Goal: Task Accomplishment & Management: Manage account settings

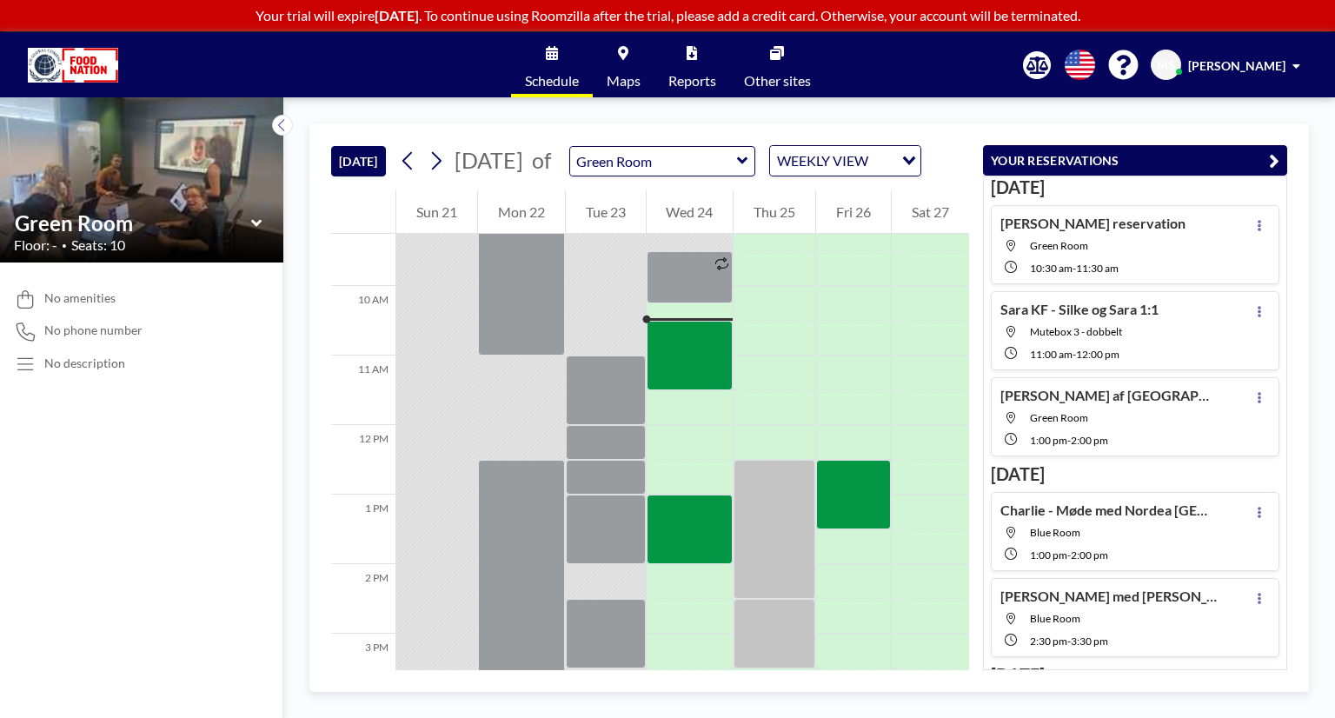
scroll to position [660, 0]
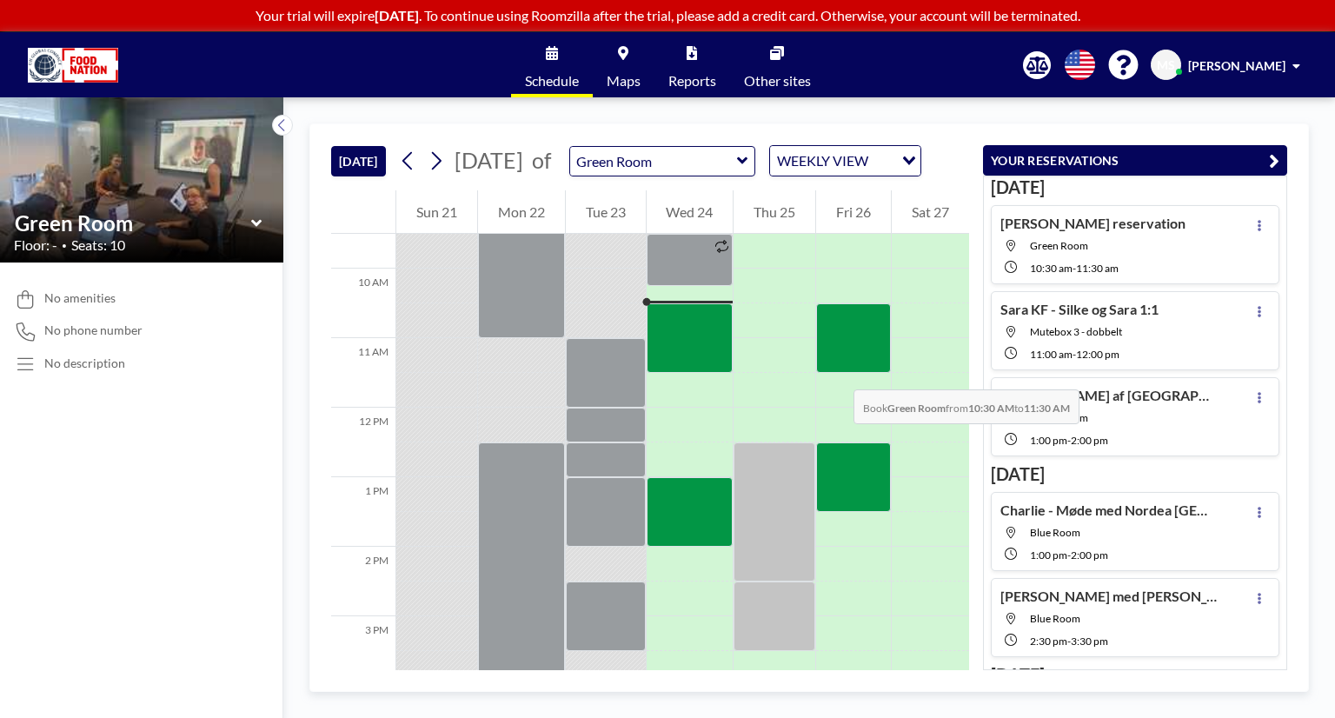
drag, startPoint x: 838, startPoint y: 329, endPoint x: 836, endPoint y: 372, distance: 42.6
click at [836, 372] on div at bounding box center [853, 338] width 75 height 70
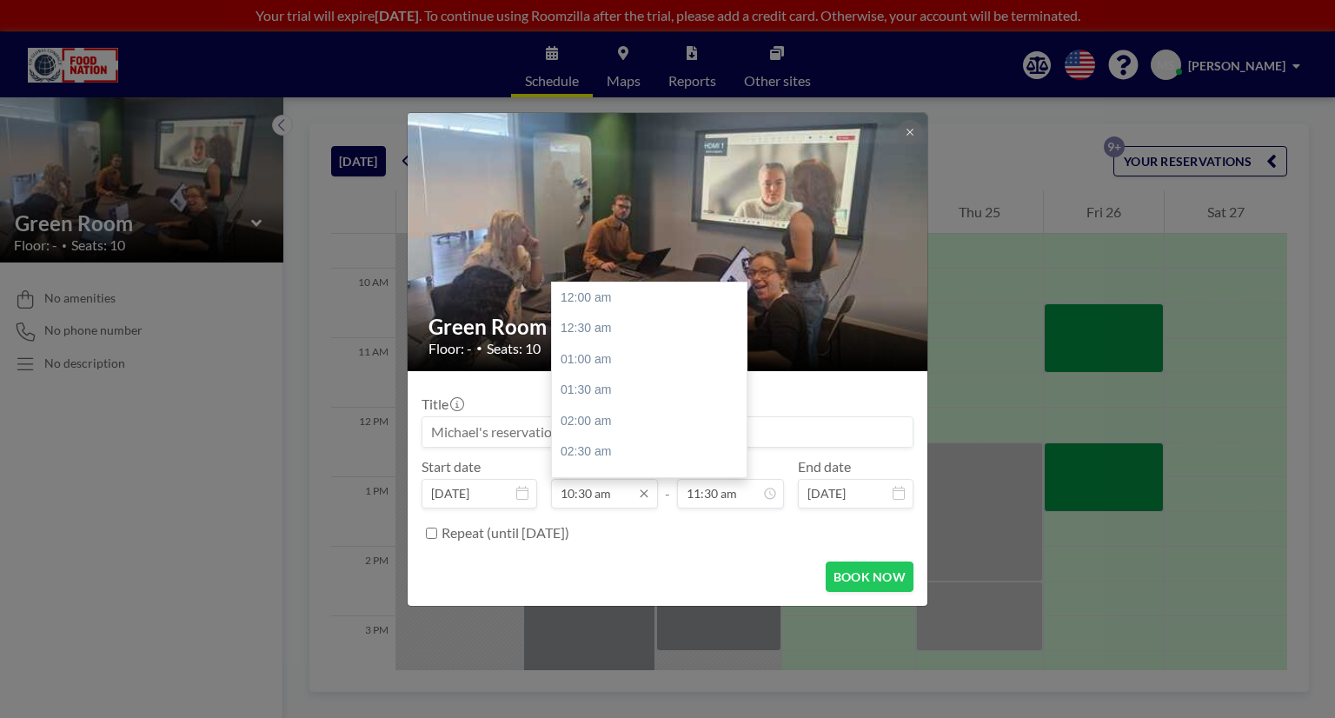
scroll to position [650, 0]
click at [590, 493] on input "10:30 am" at bounding box center [604, 494] width 107 height 30
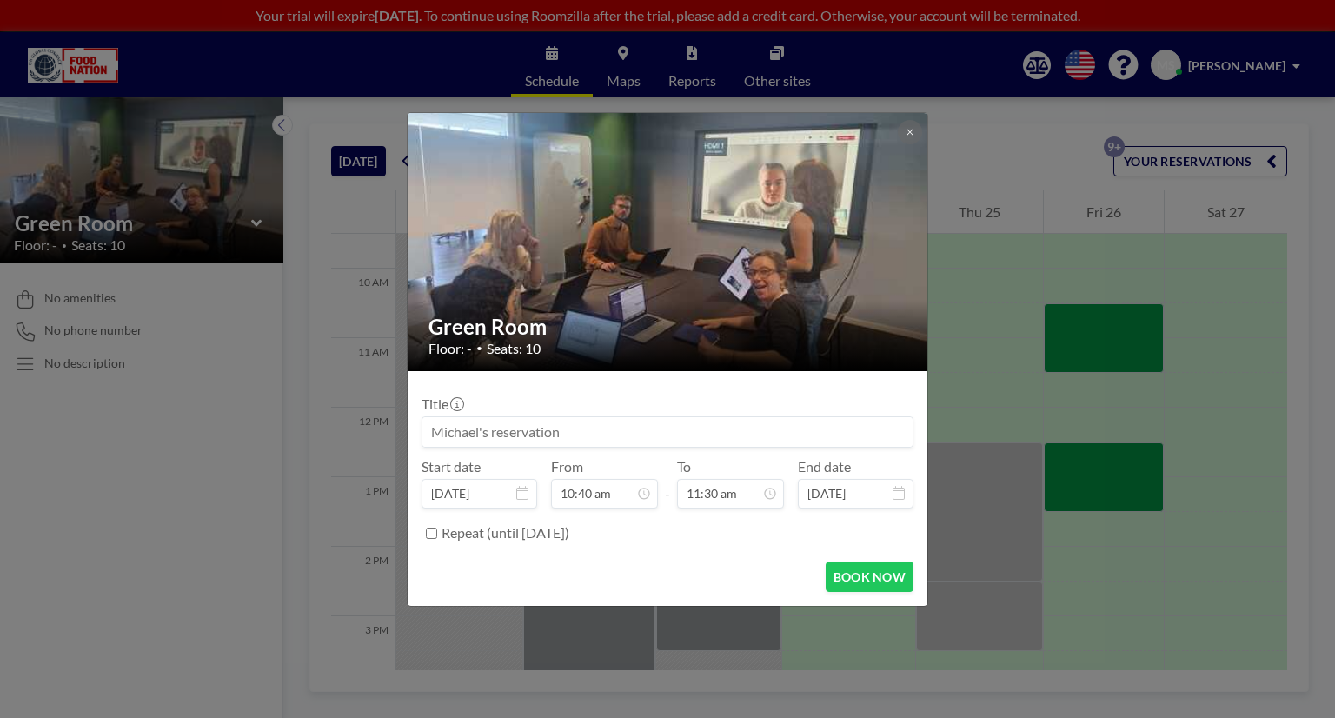
type input "10:40 am"
click at [674, 435] on input at bounding box center [667, 432] width 490 height 30
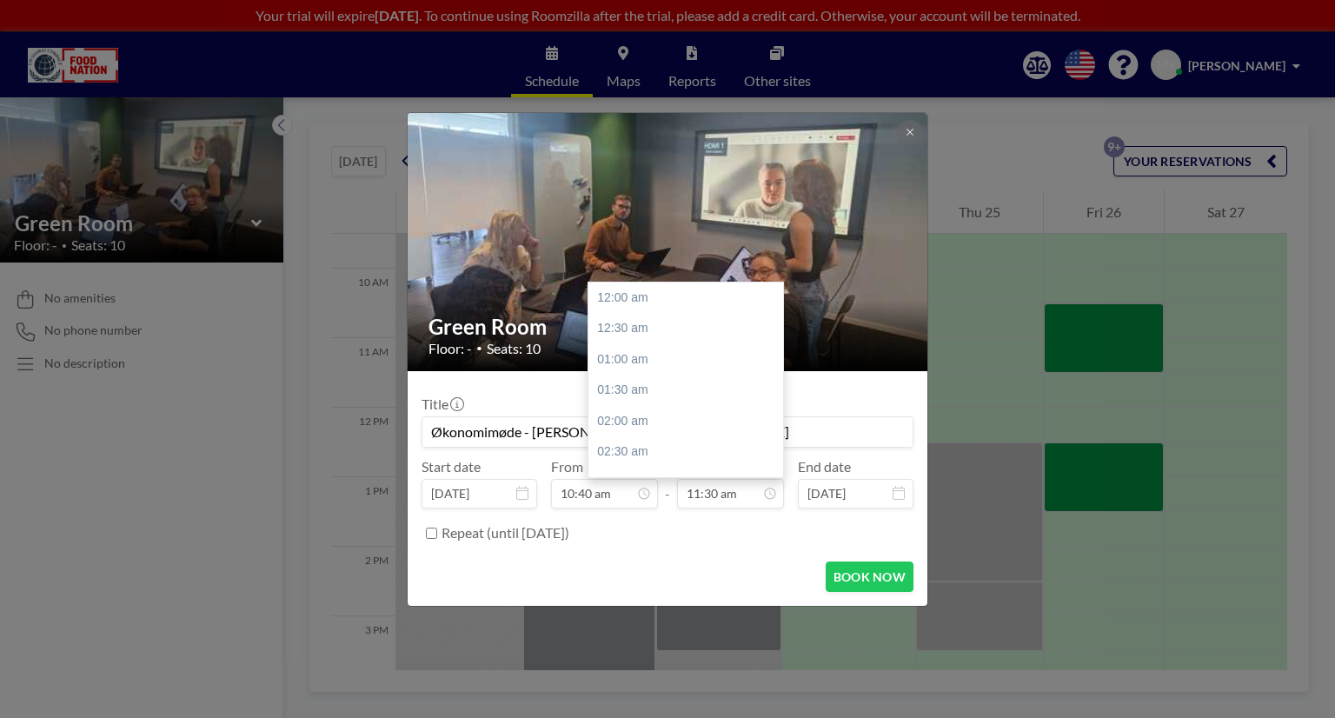
scroll to position [712, 0]
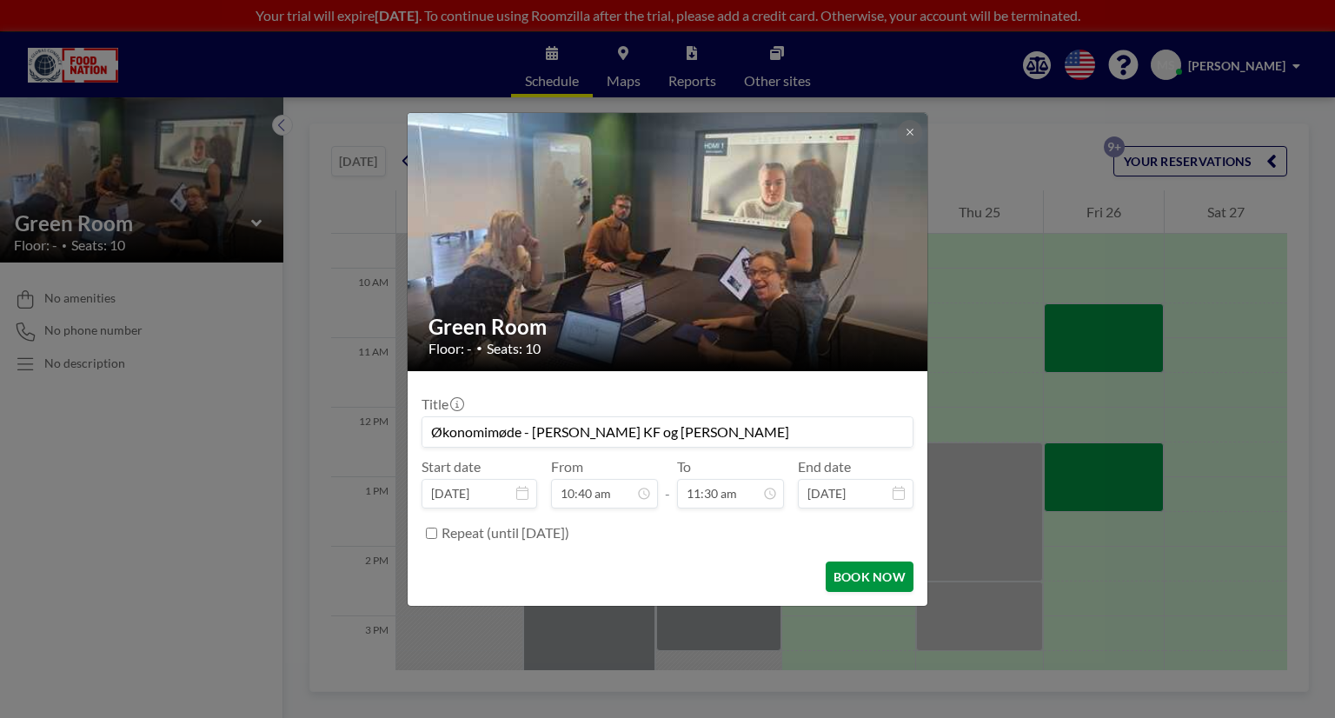
type input "Økonomimøde - [PERSON_NAME] KF og [PERSON_NAME]"
click at [874, 572] on button "BOOK NOW" at bounding box center [869, 576] width 88 height 30
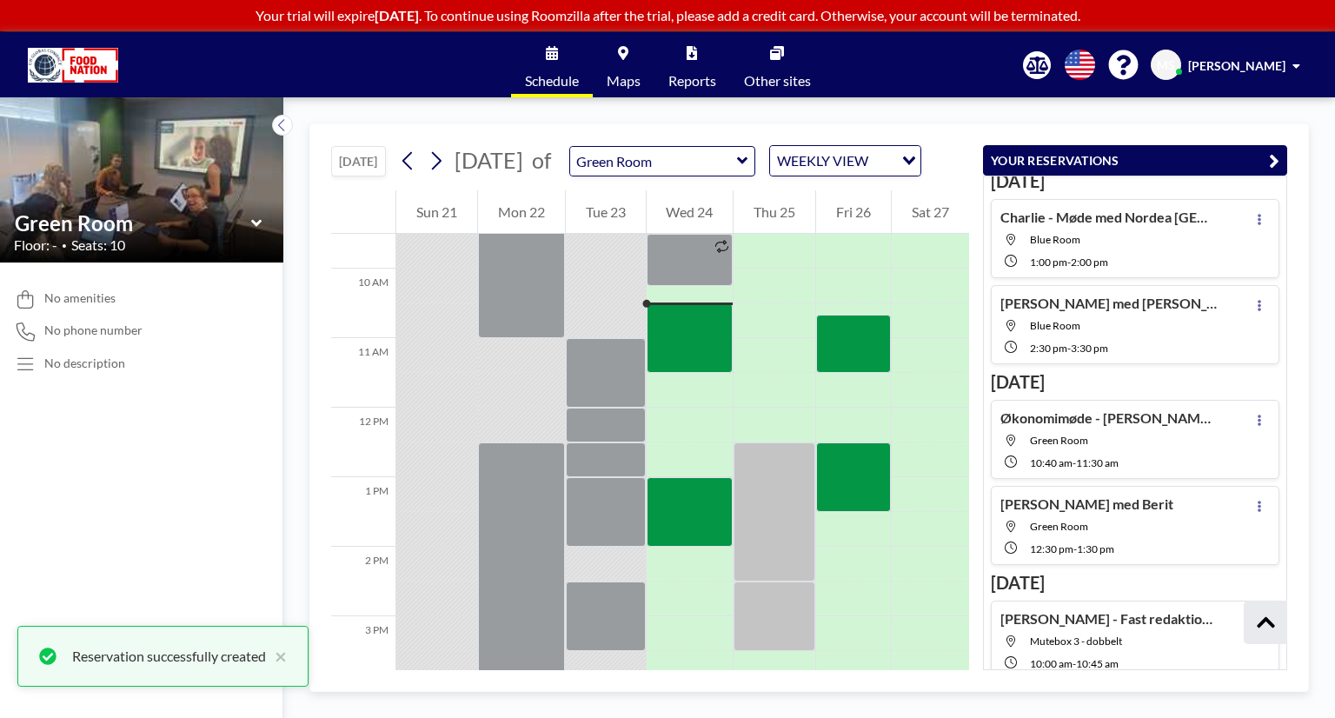
scroll to position [303, 0]
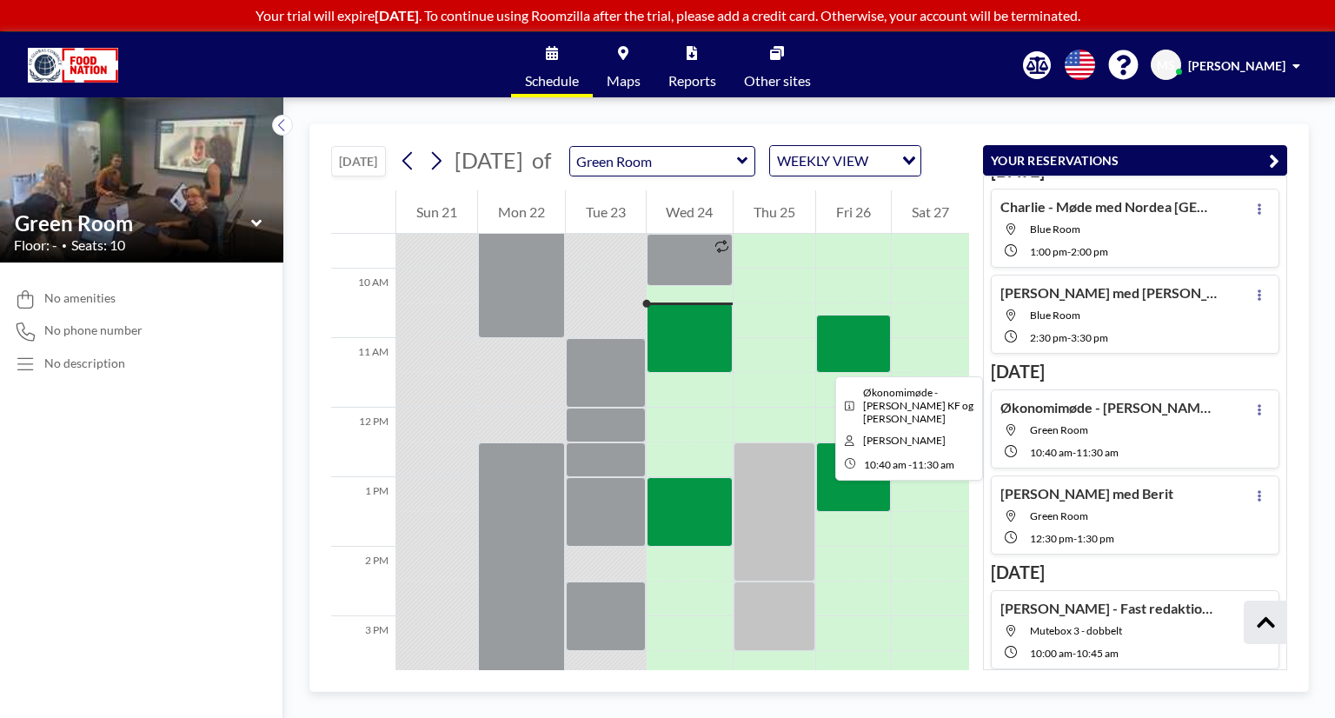
drag, startPoint x: 831, startPoint y: 364, endPoint x: 821, endPoint y: 361, distance: 10.2
click at [821, 361] on div at bounding box center [853, 344] width 75 height 58
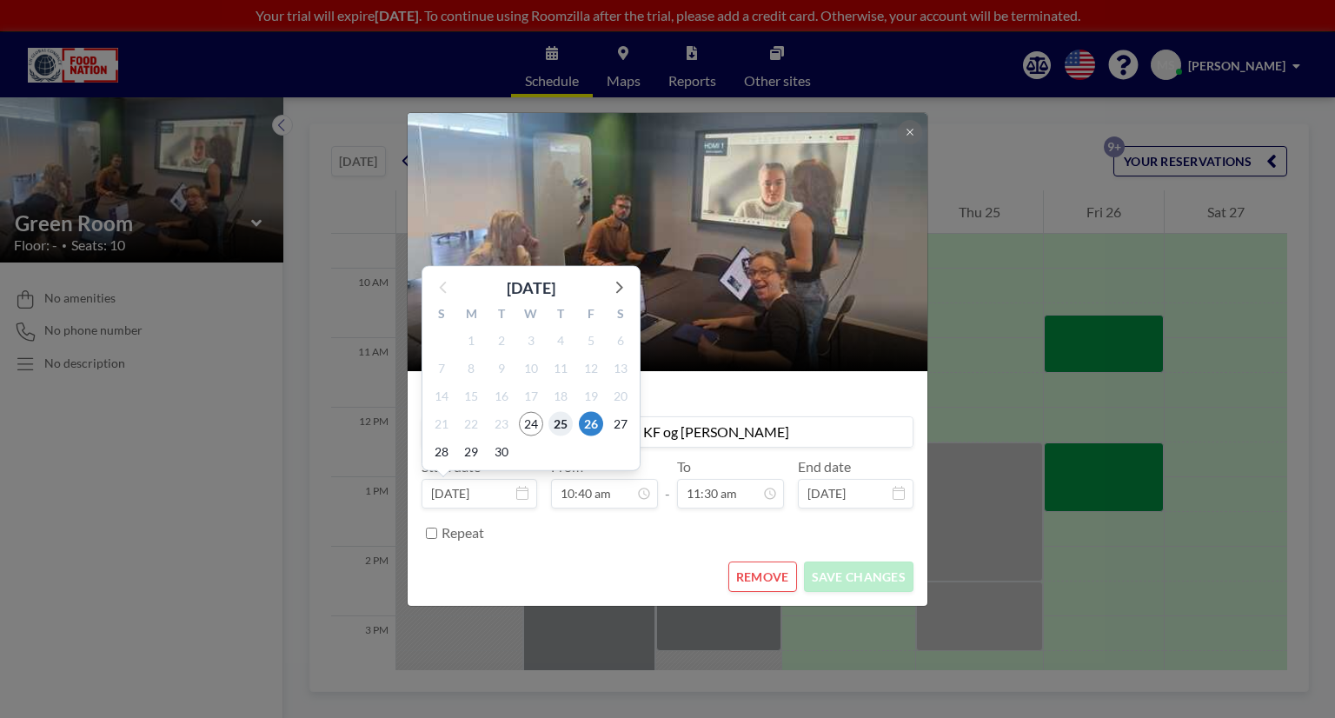
click at [563, 421] on span "25" at bounding box center [560, 424] width 24 height 24
type input "[DATE]"
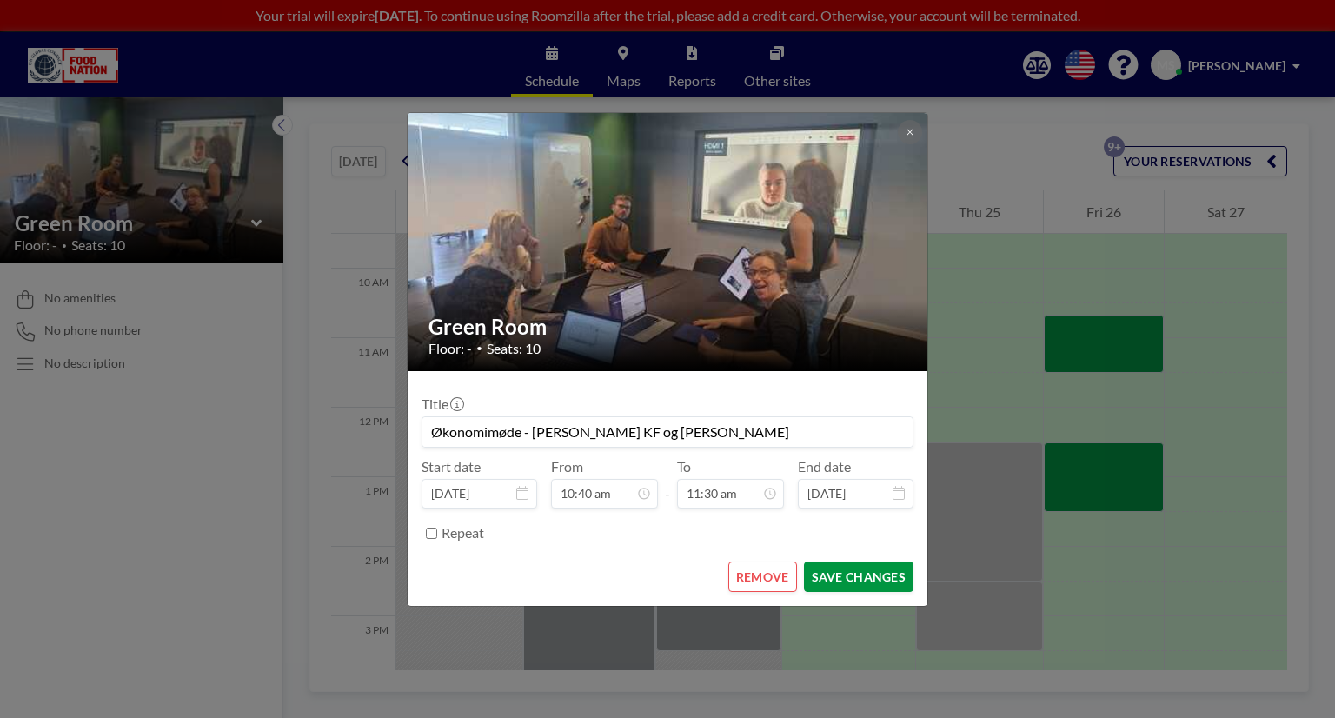
click at [831, 580] on button "SAVE CHANGES" at bounding box center [858, 576] width 109 height 30
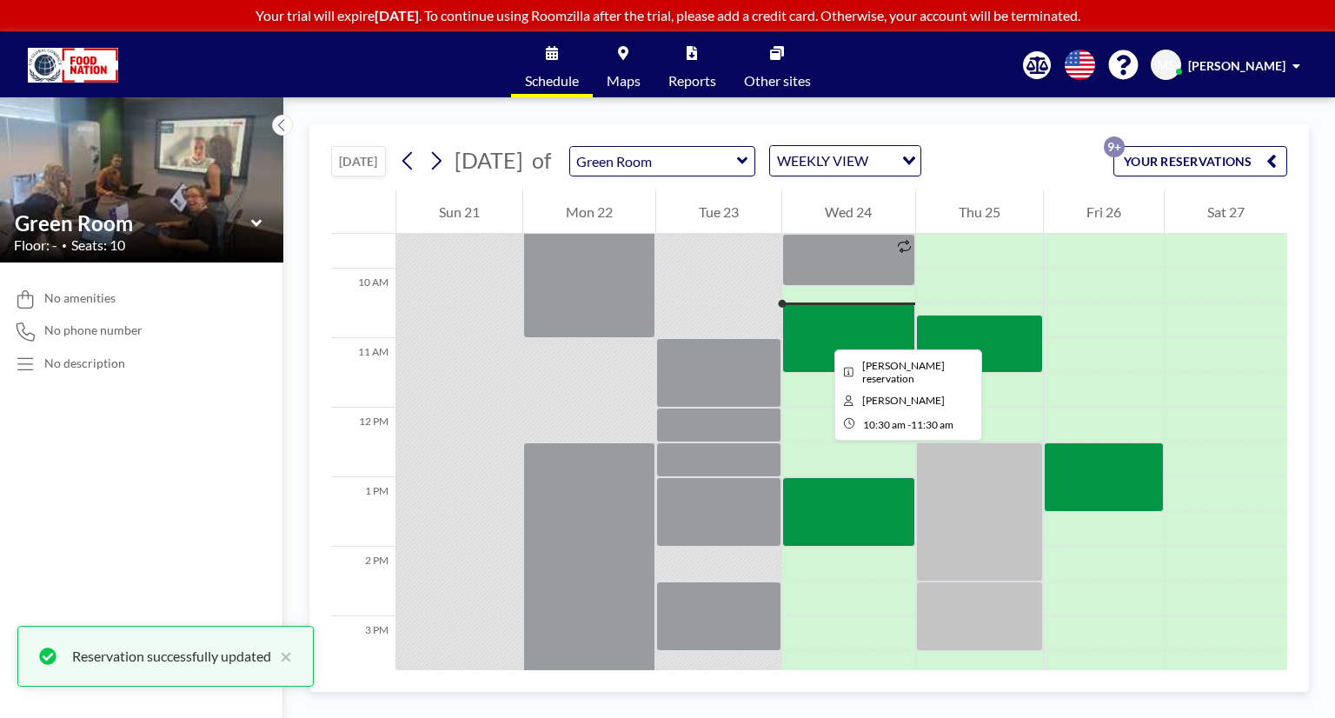
click at [820, 334] on div at bounding box center [848, 338] width 132 height 70
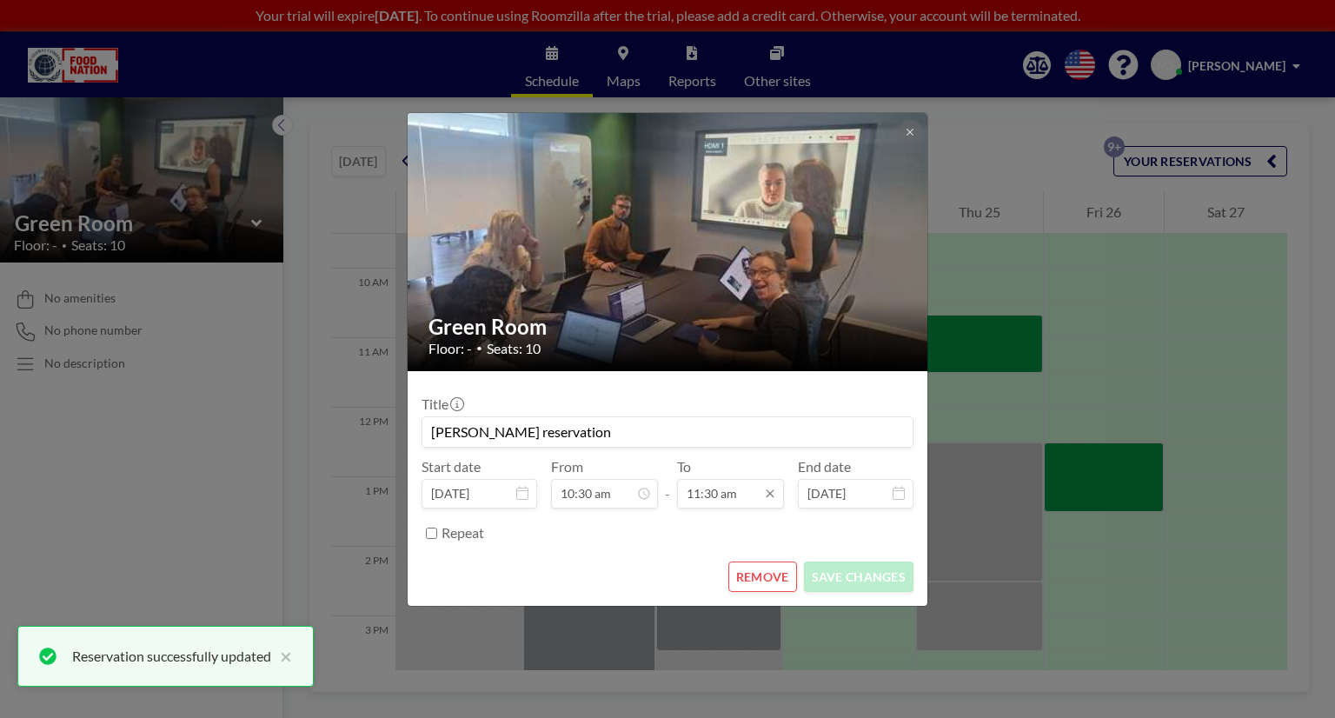
scroll to position [712, 0]
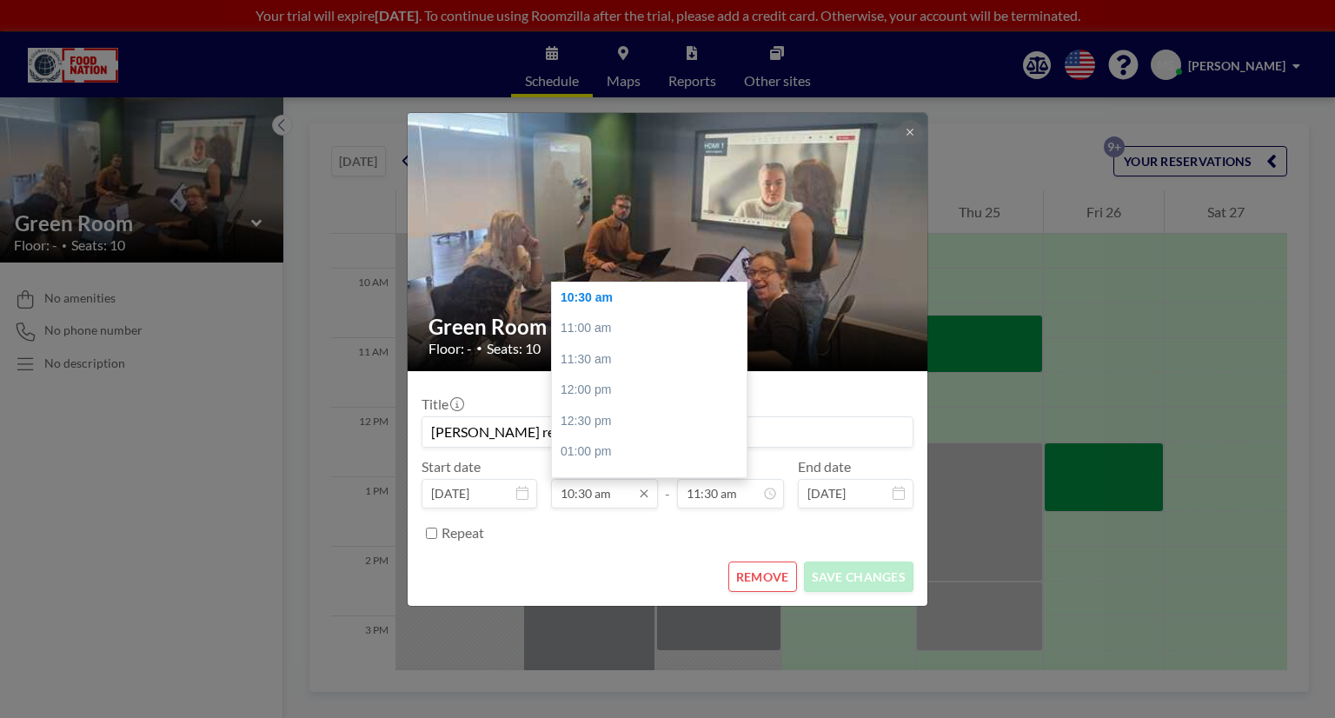
click at [590, 494] on input "10:30 am" at bounding box center [604, 494] width 107 height 30
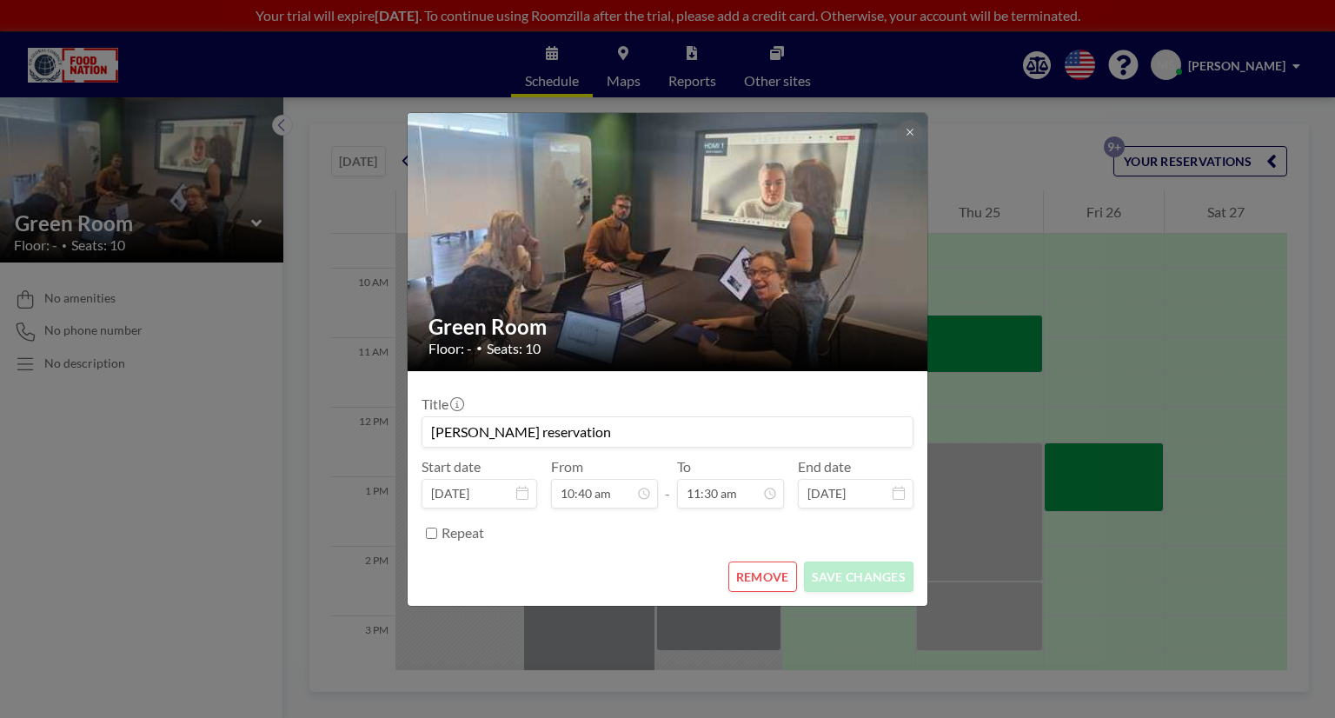
type input "10:40 am"
click at [670, 567] on div "END NOW SAVE CHANGES" at bounding box center [667, 576] width 492 height 30
click at [828, 573] on button "SAVE CHANGES" at bounding box center [858, 576] width 109 height 30
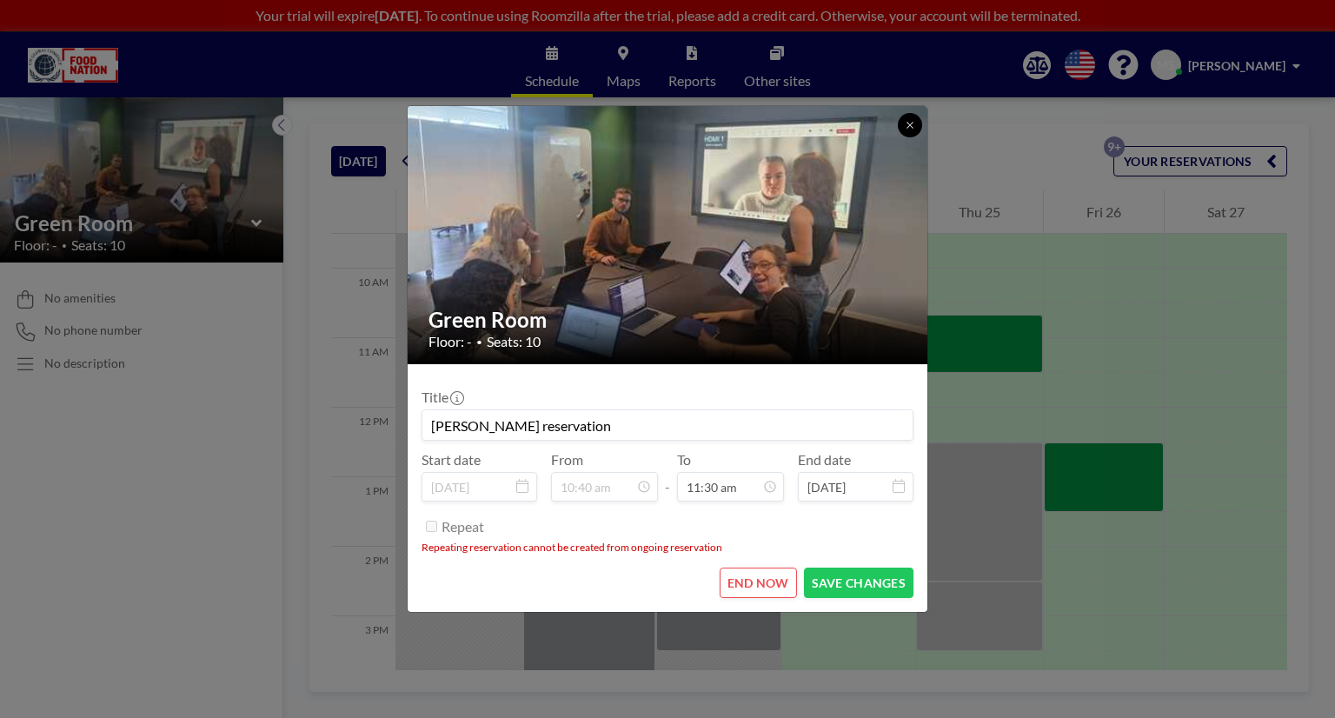
click at [910, 123] on icon at bounding box center [909, 125] width 10 height 10
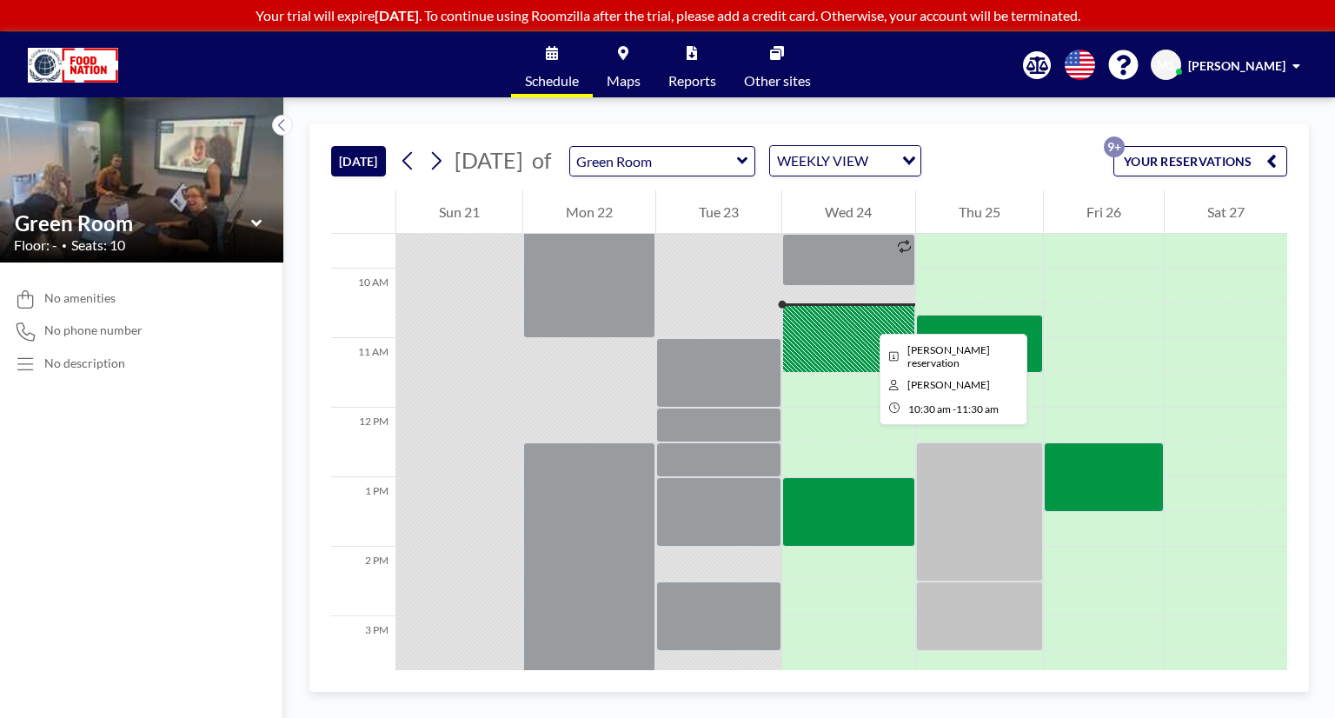
click at [865, 318] on div at bounding box center [848, 338] width 132 height 70
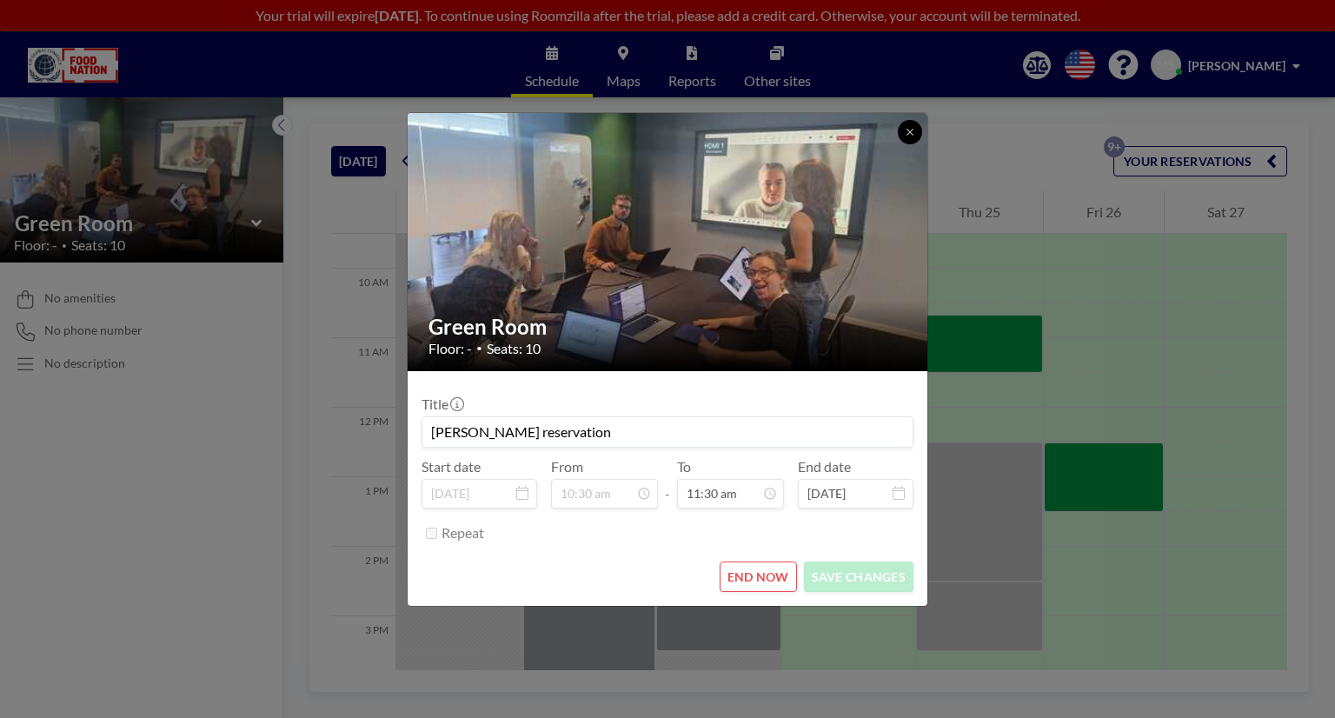
click at [911, 129] on icon at bounding box center [909, 132] width 6 height 6
